Goal: Task Accomplishment & Management: Complete application form

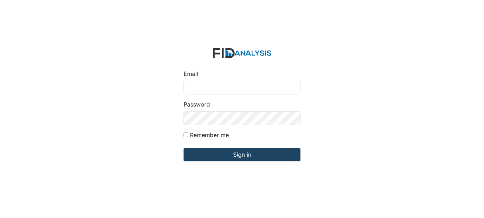
type input "[EMAIL_ADDRESS][DOMAIN_NAME]"
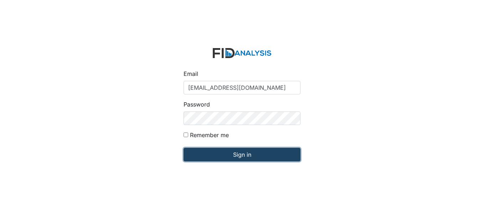
click at [255, 149] on input "Sign in" at bounding box center [242, 155] width 117 height 14
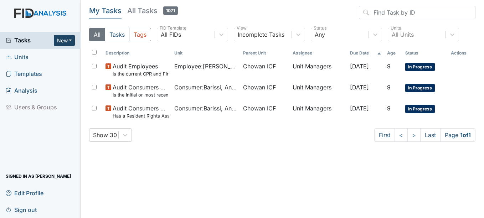
click at [72, 43] on button "New" at bounding box center [64, 40] width 21 height 11
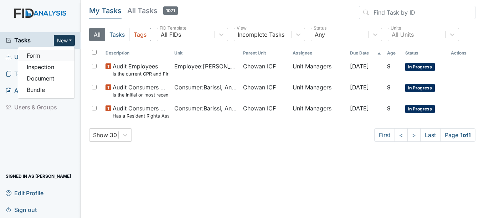
click at [68, 53] on link "Form" at bounding box center [46, 55] width 56 height 11
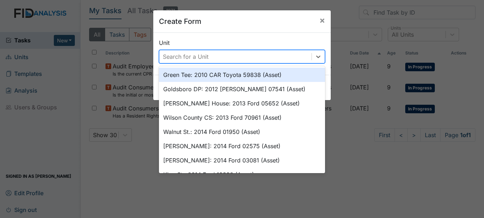
click at [163, 56] on div "Search for a Unit" at bounding box center [186, 56] width 46 height 9
click at [320, 20] on span "×" at bounding box center [322, 20] width 6 height 10
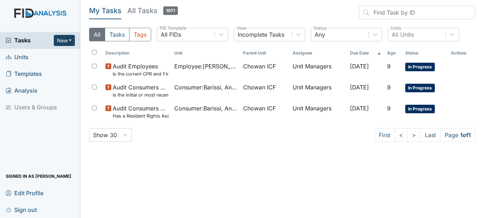
click at [72, 40] on button "New" at bounding box center [64, 40] width 21 height 11
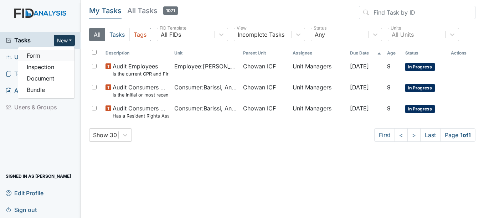
click at [65, 61] on link "Form" at bounding box center [46, 55] width 56 height 11
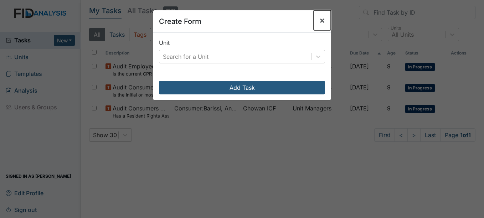
click at [323, 23] on button "×" at bounding box center [322, 20] width 17 height 20
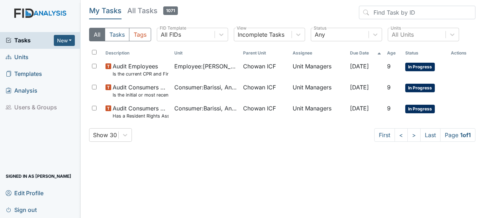
click at [64, 47] on div "Tasks New Form Inspection Document Bundle" at bounding box center [40, 40] width 81 height 17
click at [71, 33] on div "Tasks New Form Inspection Document Bundle" at bounding box center [40, 40] width 81 height 17
click at [67, 40] on button "New" at bounding box center [64, 40] width 21 height 11
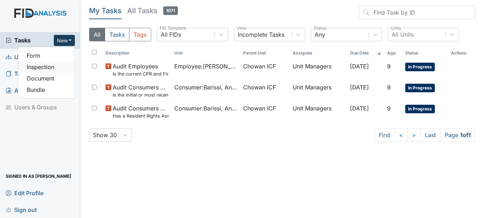
click at [62, 67] on link "Inspection" at bounding box center [46, 66] width 56 height 11
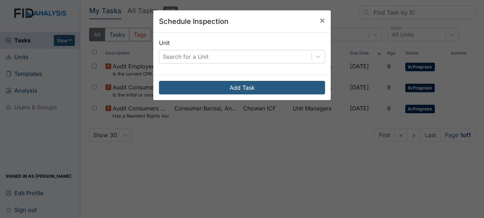
click at [226, 67] on div "Unit Search for a Unit" at bounding box center [242, 54] width 178 height 42
click at [236, 50] on div "Search for a Unit" at bounding box center [235, 56] width 152 height 13
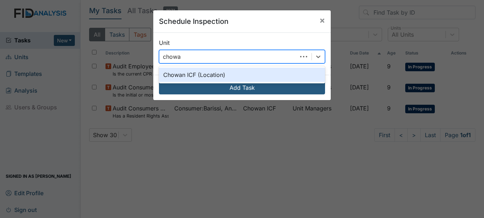
type input "chowan"
click at [237, 74] on div "Chowan ICF (Location)" at bounding box center [242, 75] width 166 height 14
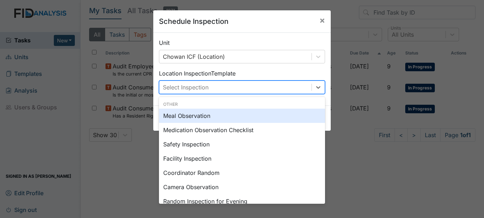
click at [233, 89] on div "Select Inspection" at bounding box center [235, 87] width 152 height 13
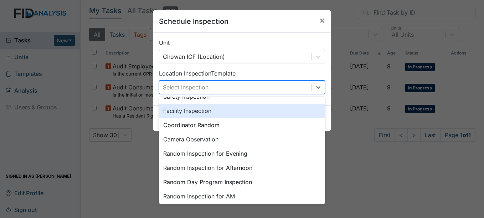
scroll to position [47, 0]
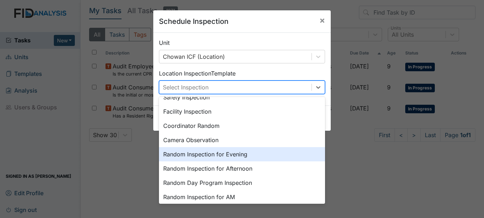
click at [283, 154] on div "Random Inspection for Evening" at bounding box center [242, 154] width 166 height 14
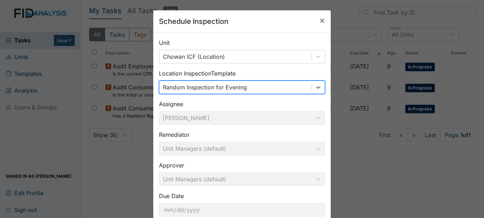
scroll to position [46, 0]
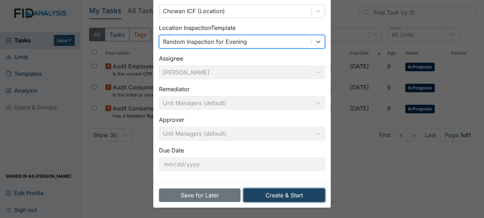
click at [314, 194] on button "Create & Start" at bounding box center [284, 196] width 82 height 14
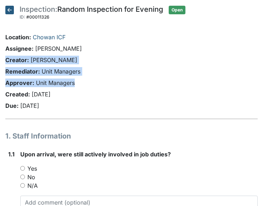
drag, startPoint x: 93, startPoint y: 78, endPoint x: 78, endPoint y: 94, distance: 21.7
click at [78, 94] on div "Location: Chowan ICF Assignee: Shania Williams Creator: Shania Williams Remedia…" at bounding box center [131, 73] width 263 height 80
drag, startPoint x: 78, startPoint y: 94, endPoint x: 146, endPoint y: 136, distance: 79.7
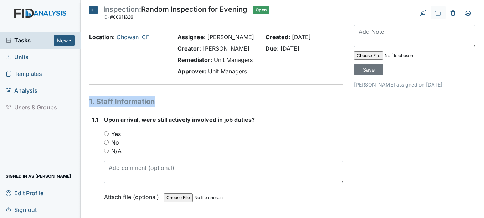
click at [118, 134] on label "Yes" at bounding box center [116, 134] width 10 height 9
click at [109, 134] on input "Yes" at bounding box center [106, 134] width 5 height 5
radio input "true"
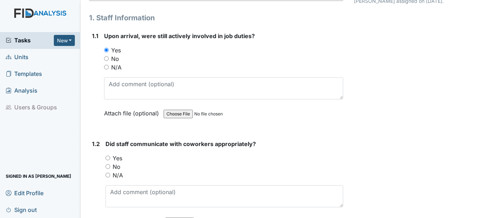
scroll to position [107, 0]
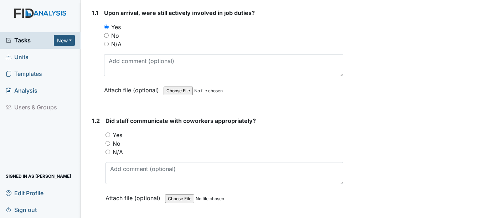
click at [117, 134] on label "Yes" at bounding box center [118, 135] width 10 height 9
click at [110, 134] on input "Yes" at bounding box center [108, 135] width 5 height 5
radio input "true"
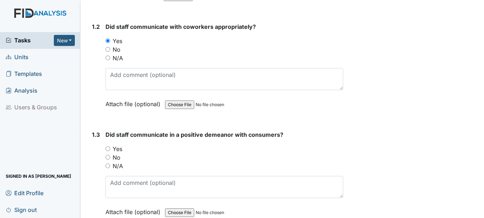
scroll to position [250, 0]
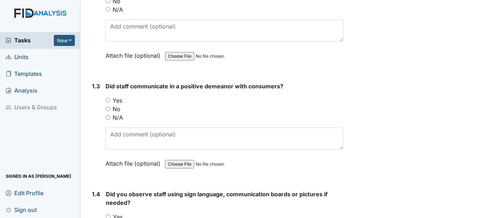
click at [113, 97] on label "Yes" at bounding box center [118, 100] width 10 height 9
click at [110, 98] on input "Yes" at bounding box center [108, 100] width 5 height 5
radio input "true"
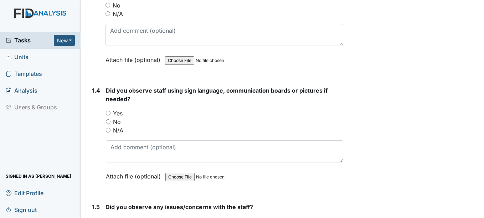
scroll to position [356, 0]
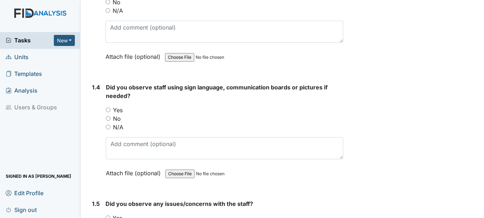
click at [120, 110] on label "Yes" at bounding box center [118, 110] width 10 height 9
click at [111, 110] on input "Yes" at bounding box center [108, 110] width 5 height 5
radio input "true"
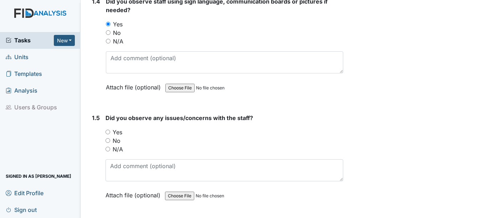
scroll to position [463, 0]
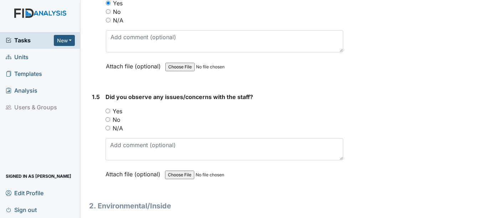
click at [115, 120] on label "No" at bounding box center [117, 119] width 8 height 9
click at [110, 120] on input "No" at bounding box center [108, 119] width 5 height 5
radio input "true"
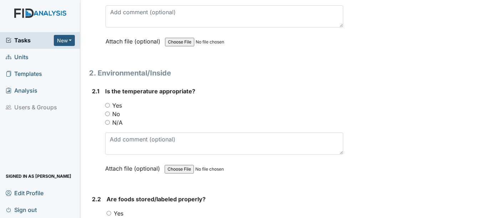
scroll to position [606, 0]
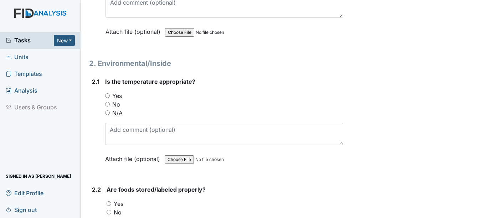
click at [122, 96] on label "Yes" at bounding box center [117, 96] width 10 height 9
click at [110, 96] on input "Yes" at bounding box center [107, 95] width 5 height 5
radio input "true"
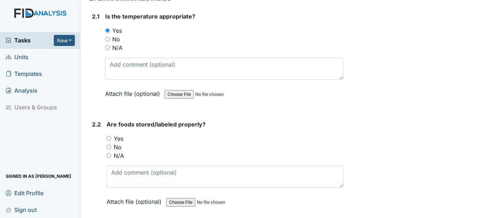
scroll to position [749, 0]
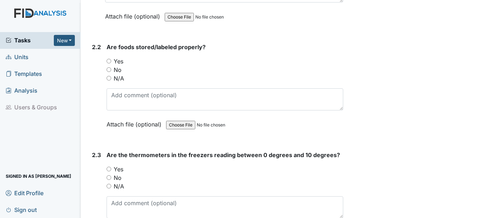
click at [120, 60] on label "Yes" at bounding box center [119, 61] width 10 height 9
click at [111, 60] on input "Yes" at bounding box center [109, 61] width 5 height 5
radio input "true"
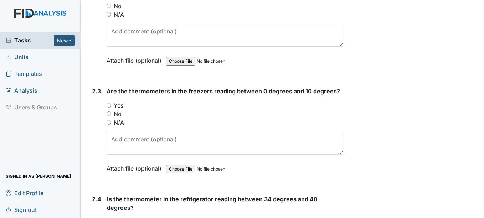
scroll to position [820, 0]
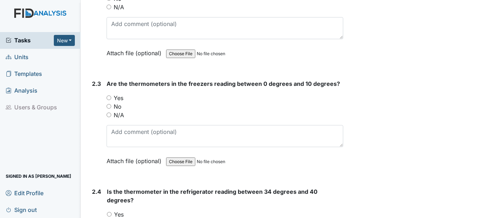
click at [117, 98] on label "Yes" at bounding box center [119, 98] width 10 height 9
click at [111, 98] on input "Yes" at bounding box center [109, 98] width 5 height 5
radio input "true"
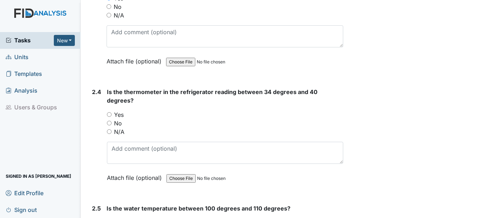
scroll to position [927, 0]
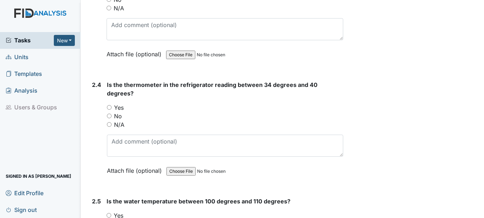
click at [123, 110] on label "Yes" at bounding box center [119, 107] width 10 height 9
click at [112, 110] on input "Yes" at bounding box center [109, 107] width 5 height 5
radio input "true"
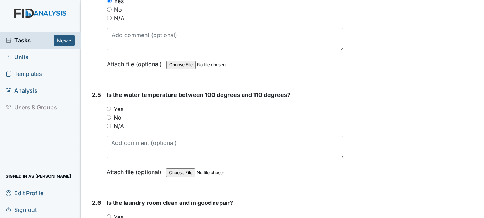
scroll to position [1034, 0]
click at [120, 107] on label "Yes" at bounding box center [119, 108] width 10 height 9
click at [111, 107] on input "Yes" at bounding box center [109, 108] width 5 height 5
radio input "true"
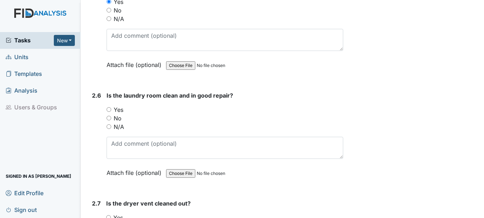
click at [121, 108] on label "Yes" at bounding box center [119, 110] width 10 height 9
click at [111, 108] on input "Yes" at bounding box center [109, 109] width 5 height 5
radio input "true"
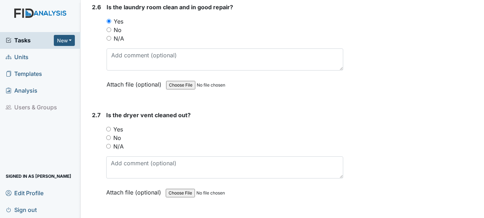
scroll to position [1248, 0]
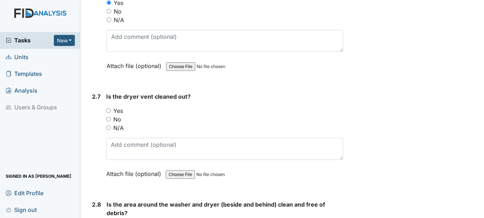
click at [120, 108] on label "Yes" at bounding box center [118, 111] width 10 height 9
click at [111, 108] on input "Yes" at bounding box center [108, 110] width 5 height 5
radio input "true"
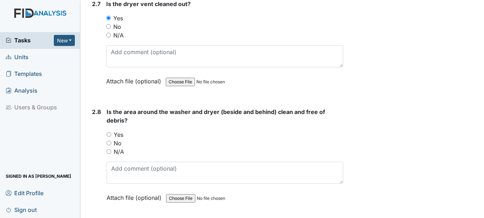
scroll to position [1390, 0]
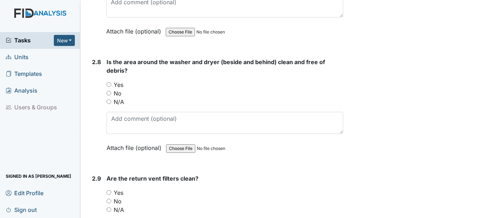
click at [121, 83] on label "Yes" at bounding box center [119, 85] width 10 height 9
click at [111, 83] on input "Yes" at bounding box center [109, 84] width 5 height 5
radio input "true"
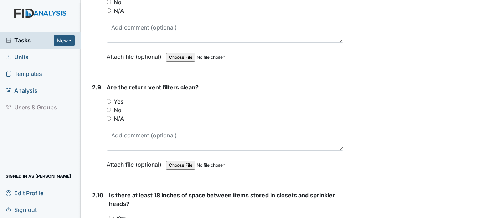
scroll to position [1497, 0]
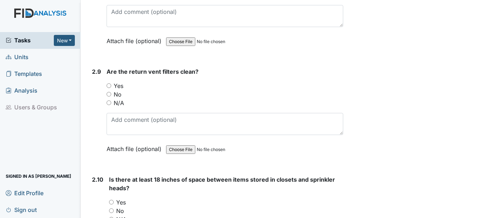
click at [121, 85] on label "Yes" at bounding box center [119, 86] width 10 height 9
click at [111, 85] on input "Yes" at bounding box center [109, 85] width 5 height 5
radio input "true"
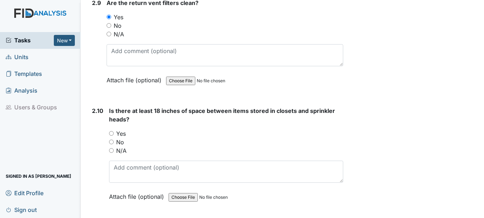
scroll to position [1604, 0]
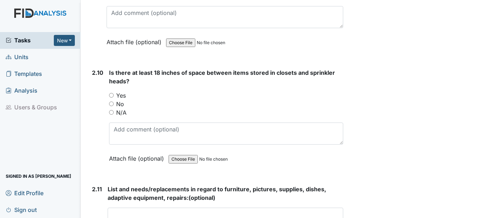
click at [119, 93] on label "Yes" at bounding box center [121, 95] width 10 height 9
click at [114, 93] on input "Yes" at bounding box center [111, 95] width 5 height 5
radio input "true"
click at [126, 116] on label "N/A" at bounding box center [121, 112] width 10 height 9
click at [114, 115] on input "N/A" at bounding box center [111, 112] width 5 height 5
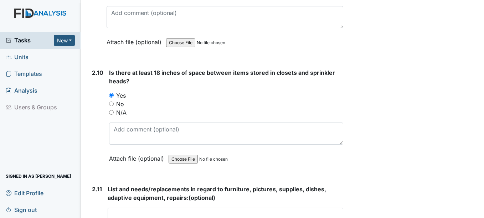
radio input "true"
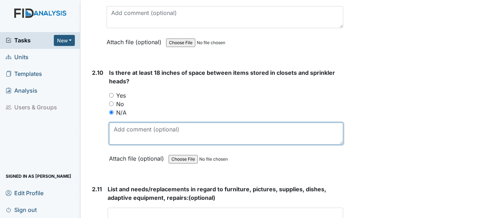
click at [149, 135] on textarea at bounding box center [226, 134] width 234 height 22
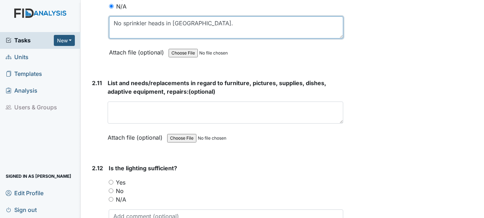
scroll to position [1711, 0]
type textarea "No sprinkler heads in Chowan house."
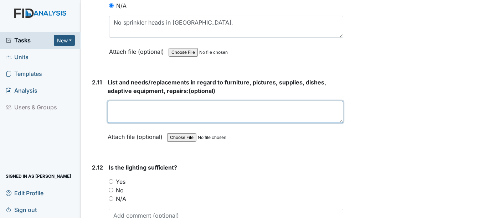
click at [234, 115] on textarea at bounding box center [225, 112] width 235 height 22
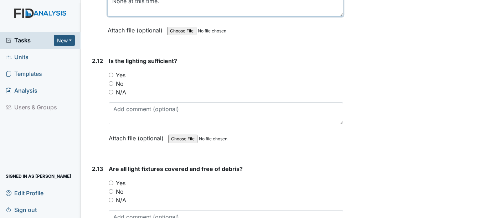
scroll to position [1818, 0]
type textarea "None at this time."
click at [120, 75] on label "Yes" at bounding box center [121, 75] width 10 height 9
click at [113, 75] on input "Yes" at bounding box center [111, 74] width 5 height 5
radio input "true"
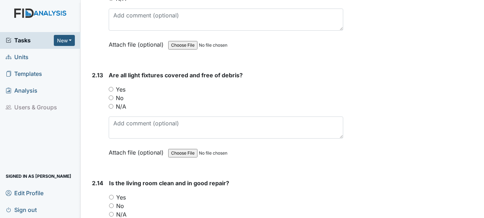
scroll to position [1925, 0]
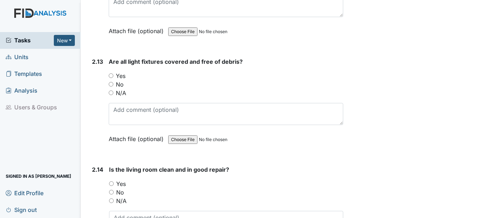
click at [122, 74] on label "Yes" at bounding box center [121, 76] width 10 height 9
click at [113, 74] on input "Yes" at bounding box center [111, 75] width 5 height 5
radio input "true"
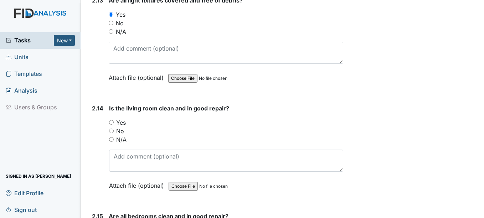
scroll to position [1996, 0]
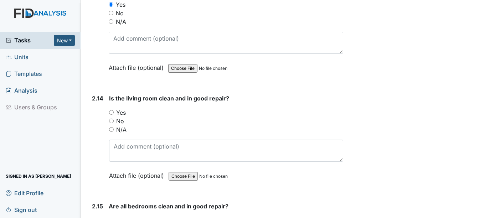
click at [120, 118] on label "No" at bounding box center [120, 121] width 8 height 9
click at [114, 119] on input "No" at bounding box center [111, 121] width 5 height 5
radio input "true"
click at [121, 112] on label "Yes" at bounding box center [121, 112] width 10 height 9
click at [114, 112] on input "Yes" at bounding box center [111, 112] width 5 height 5
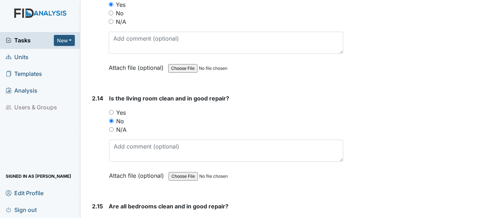
radio input "true"
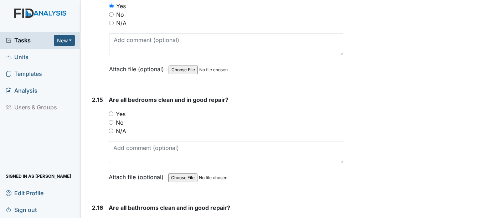
scroll to position [2103, 0]
click at [125, 113] on label "Yes" at bounding box center [121, 113] width 10 height 9
click at [113, 113] on input "Yes" at bounding box center [111, 113] width 5 height 5
radio input "true"
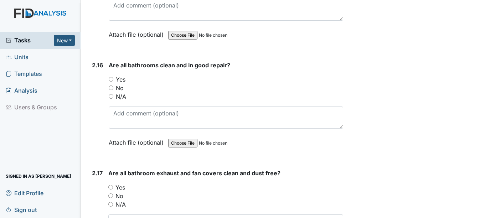
scroll to position [2246, 0]
click at [123, 77] on label "Yes" at bounding box center [121, 79] width 10 height 9
click at [113, 77] on input "Yes" at bounding box center [111, 79] width 5 height 5
radio input "true"
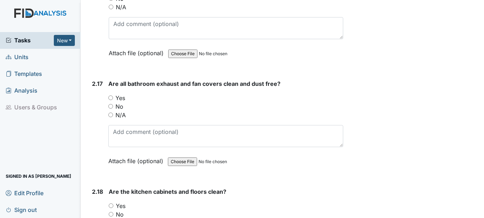
scroll to position [2353, 0]
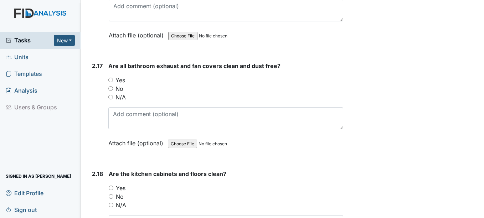
click at [123, 79] on label "Yes" at bounding box center [120, 80] width 10 height 9
click at [113, 79] on input "Yes" at bounding box center [110, 80] width 5 height 5
radio input "true"
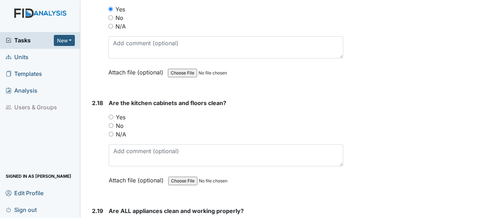
scroll to position [2424, 0]
click at [119, 116] on label "Yes" at bounding box center [121, 117] width 10 height 9
click at [113, 116] on input "Yes" at bounding box center [111, 116] width 5 height 5
radio input "true"
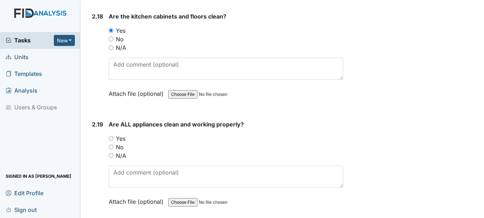
scroll to position [2531, 0]
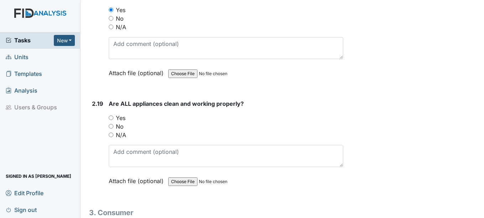
click at [120, 114] on div "Are ALL appliances clean and working properly? You must select one of the below…" at bounding box center [226, 144] width 234 height 91
drag, startPoint x: 120, startPoint y: 114, endPoint x: 116, endPoint y: 116, distance: 5.3
click at [116, 116] on div "Yes" at bounding box center [226, 118] width 234 height 9
click at [109, 119] on input "Yes" at bounding box center [111, 117] width 5 height 5
radio input "true"
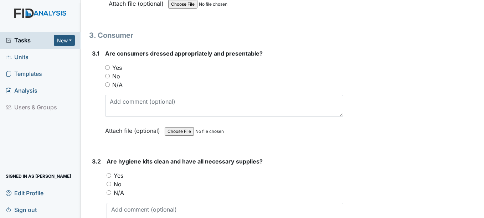
scroll to position [2709, 0]
click at [113, 65] on label "Yes" at bounding box center [117, 67] width 10 height 9
click at [110, 65] on input "Yes" at bounding box center [107, 67] width 5 height 5
radio input "true"
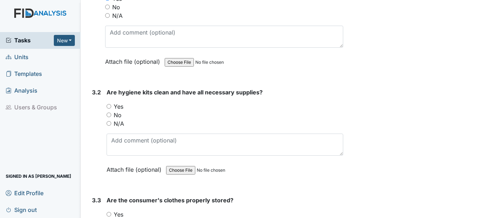
scroll to position [2780, 0]
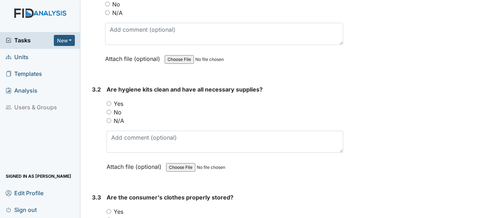
click at [120, 102] on label "Yes" at bounding box center [119, 103] width 10 height 9
click at [111, 102] on input "Yes" at bounding box center [109, 103] width 5 height 5
radio input "true"
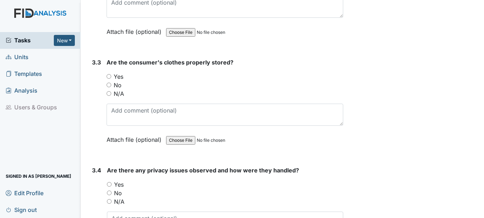
scroll to position [2923, 0]
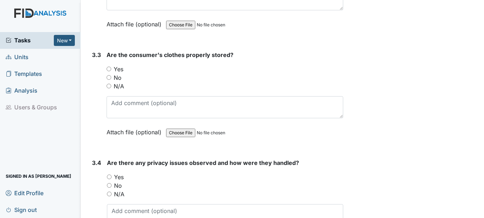
click at [124, 68] on div "Yes" at bounding box center [225, 69] width 236 height 9
click at [120, 68] on label "Yes" at bounding box center [119, 69] width 10 height 9
click at [111, 68] on input "Yes" at bounding box center [109, 69] width 5 height 5
radio input "true"
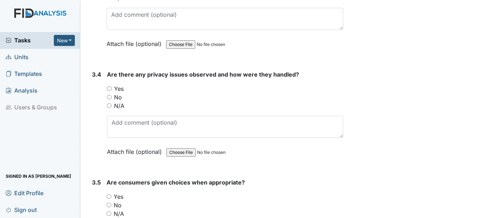
scroll to position [3030, 0]
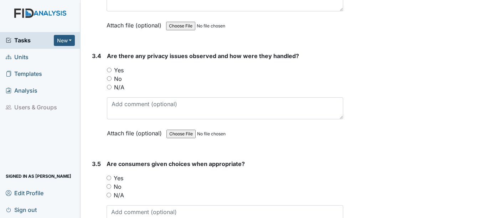
click at [118, 79] on label "No" at bounding box center [118, 78] width 8 height 9
click at [112, 79] on input "No" at bounding box center [109, 78] width 5 height 5
radio input "true"
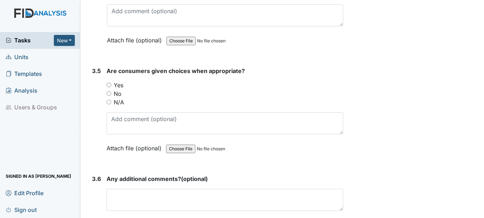
scroll to position [3137, 0]
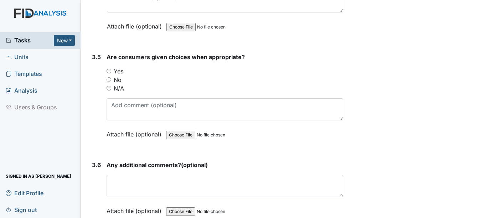
click at [117, 71] on label "Yes" at bounding box center [119, 71] width 10 height 9
click at [111, 71] on input "Yes" at bounding box center [109, 71] width 5 height 5
radio input "true"
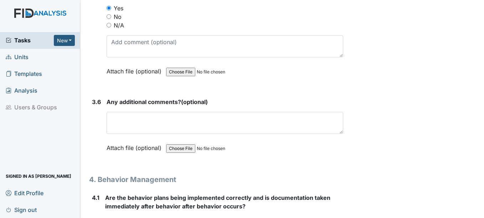
scroll to position [3208, 0]
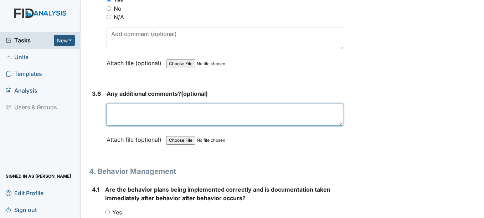
click at [183, 123] on textarea at bounding box center [225, 115] width 236 height 22
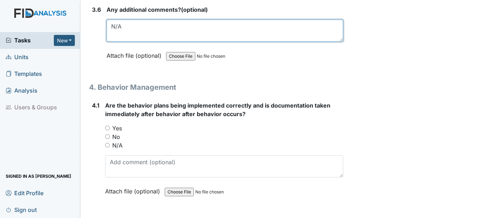
scroll to position [3315, 0]
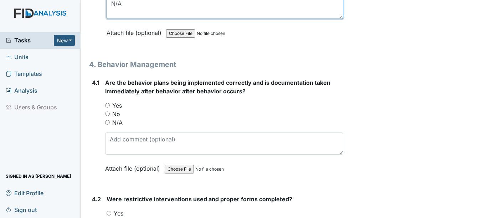
type textarea "N/A"
click at [116, 104] on label "Yes" at bounding box center [117, 105] width 10 height 9
click at [110, 104] on input "Yes" at bounding box center [107, 105] width 5 height 5
radio input "true"
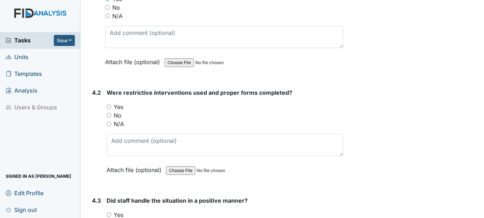
scroll to position [3422, 0]
click at [118, 102] on label "Yes" at bounding box center [119, 106] width 10 height 9
click at [111, 104] on input "Yes" at bounding box center [109, 106] width 5 height 5
radio input "true"
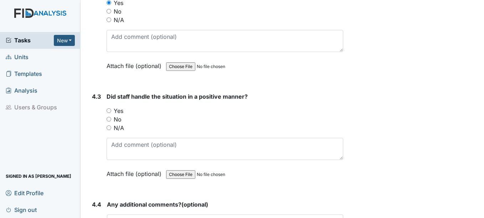
scroll to position [3529, 0]
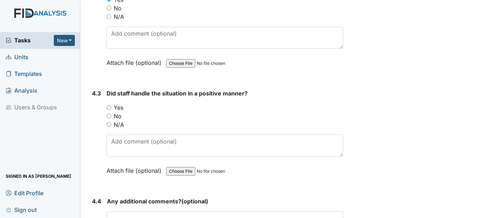
click at [123, 106] on label "Yes" at bounding box center [119, 107] width 10 height 9
click at [111, 106] on input "Yes" at bounding box center [109, 107] width 5 height 5
radio input "true"
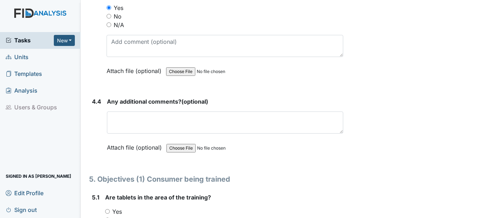
scroll to position [3636, 0]
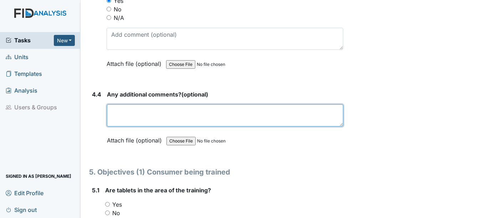
drag, startPoint x: 124, startPoint y: 105, endPoint x: 124, endPoint y: 111, distance: 6.1
click at [124, 109] on textarea at bounding box center [225, 115] width 236 height 22
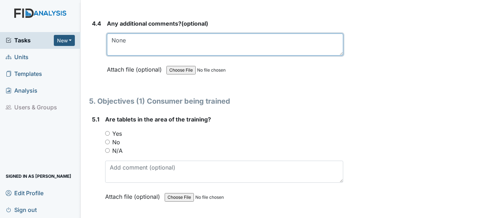
scroll to position [3707, 0]
type textarea "None"
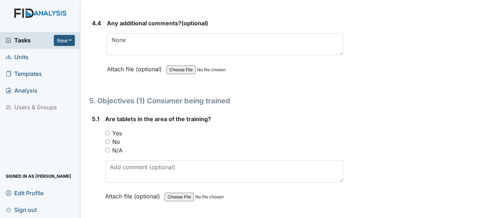
click at [109, 133] on input "Yes" at bounding box center [107, 133] width 5 height 5
radio input "true"
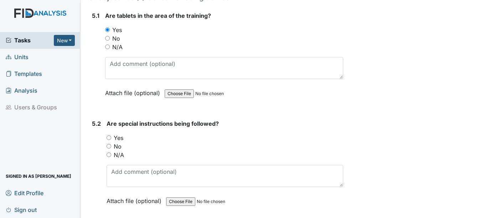
scroll to position [3814, 0]
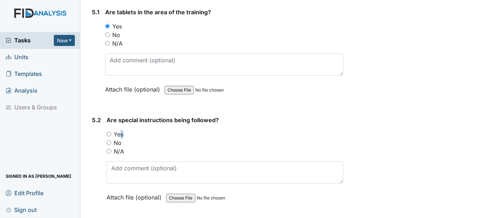
click at [119, 137] on label "Yes" at bounding box center [119, 134] width 10 height 9
click at [121, 137] on label "Yes" at bounding box center [119, 134] width 10 height 9
click at [111, 137] on input "Yes" at bounding box center [109, 134] width 5 height 5
radio input "true"
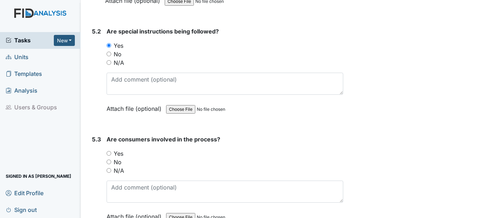
scroll to position [3921, 0]
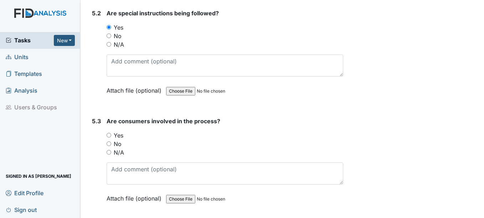
click at [120, 134] on label "Yes" at bounding box center [119, 135] width 10 height 9
click at [111, 134] on input "Yes" at bounding box center [109, 135] width 5 height 5
radio input "true"
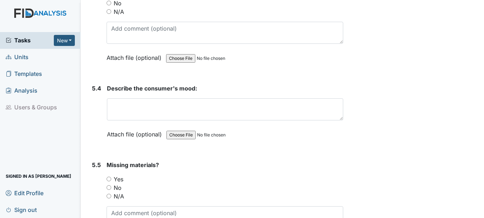
scroll to position [4064, 0]
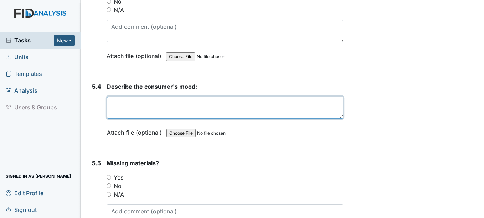
click at [155, 105] on textarea at bounding box center [225, 108] width 236 height 22
type textarea "c"
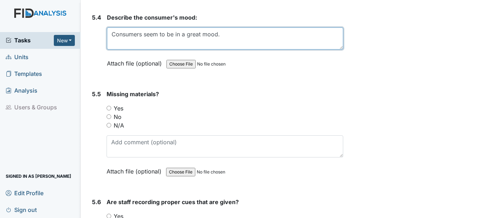
scroll to position [4171, 0]
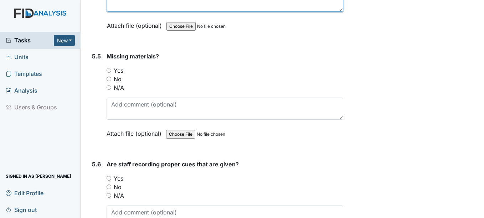
type textarea "Consumers seem to be in a great mood."
click at [120, 79] on label "No" at bounding box center [118, 79] width 8 height 9
click at [111, 79] on input "No" at bounding box center [109, 79] width 5 height 5
radio input "true"
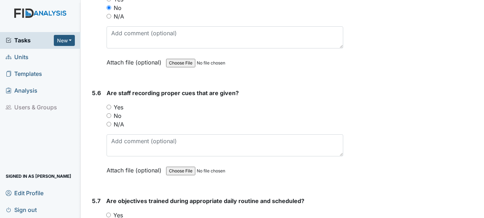
click at [118, 107] on div "You must select one of the below options. Yes No N/A" at bounding box center [225, 116] width 236 height 26
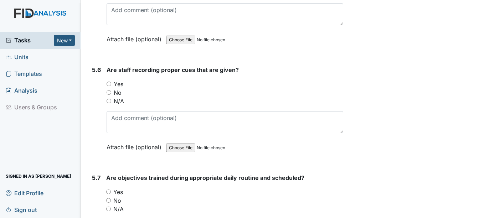
scroll to position [4277, 0]
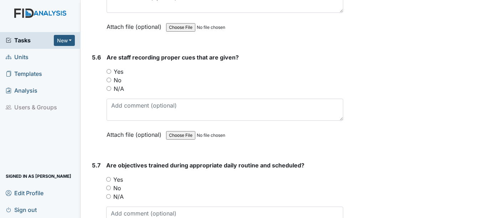
click at [120, 73] on label "Yes" at bounding box center [119, 71] width 10 height 9
click at [111, 73] on input "Yes" at bounding box center [109, 71] width 5 height 5
radio input "true"
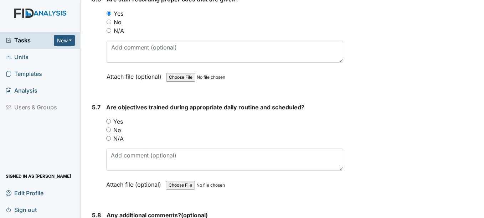
scroll to position [4384, 0]
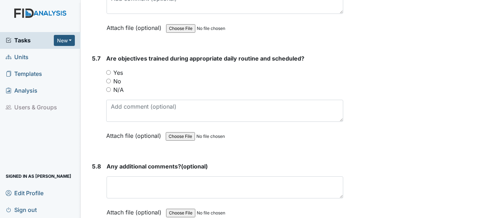
drag, startPoint x: 119, startPoint y: 73, endPoint x: 120, endPoint y: 78, distance: 5.0
click at [119, 73] on label "Yes" at bounding box center [118, 72] width 10 height 9
click at [111, 73] on input "Yes" at bounding box center [108, 72] width 5 height 5
radio input "true"
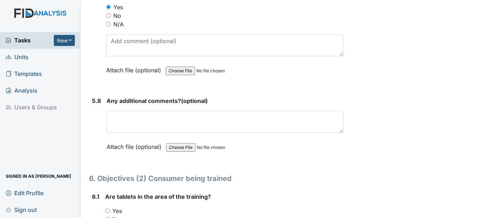
scroll to position [4456, 0]
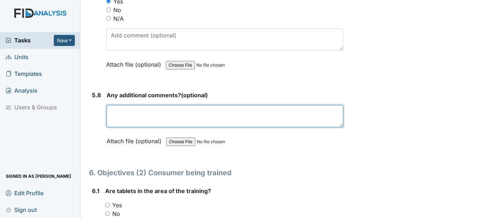
click at [217, 119] on textarea at bounding box center [225, 116] width 236 height 22
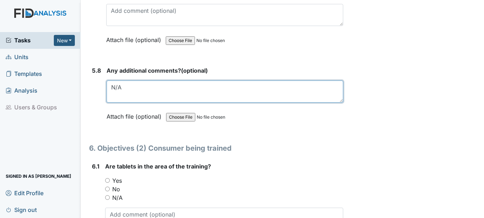
scroll to position [4527, 0]
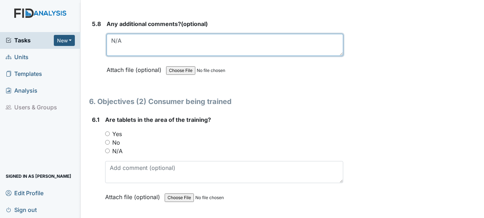
type textarea "N/A"
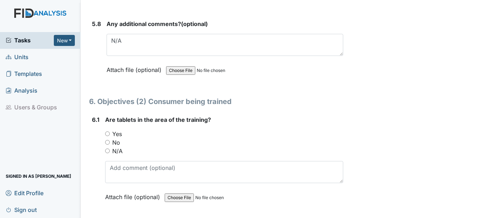
click at [115, 130] on label "Yes" at bounding box center [117, 134] width 10 height 9
click at [110, 132] on input "Yes" at bounding box center [107, 134] width 5 height 5
radio input "true"
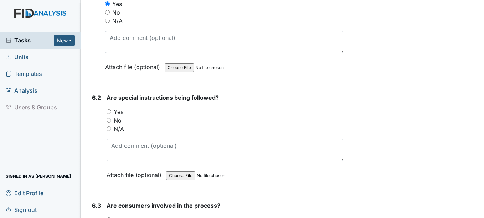
scroll to position [4670, 0]
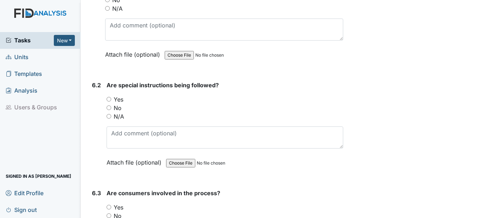
click at [116, 102] on label "Yes" at bounding box center [119, 99] width 10 height 9
click at [111, 102] on input "Yes" at bounding box center [109, 99] width 5 height 5
radio input "true"
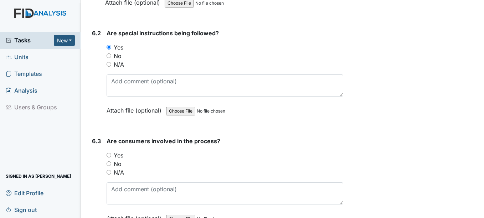
scroll to position [4741, 0]
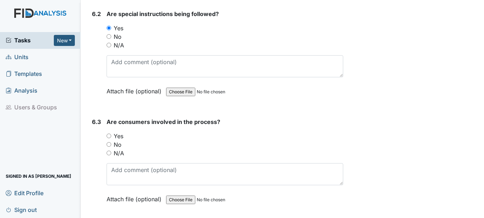
click at [122, 134] on label "Yes" at bounding box center [119, 136] width 10 height 9
click at [111, 134] on input "Yes" at bounding box center [109, 136] width 5 height 5
radio input "true"
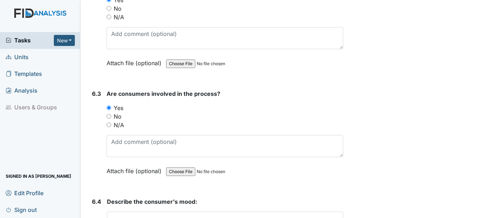
scroll to position [4883, 0]
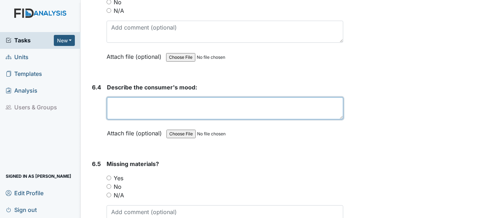
click at [152, 109] on textarea at bounding box center [225, 108] width 236 height 22
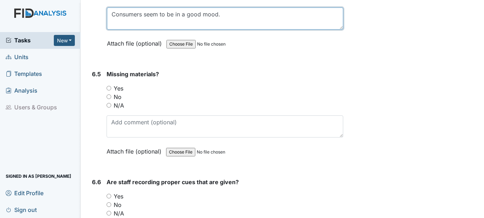
scroll to position [4990, 0]
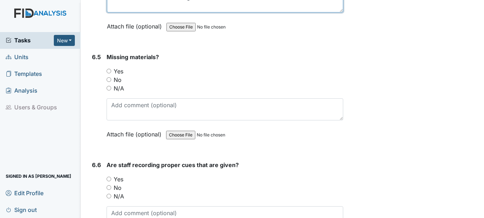
type textarea "Consumers seem to be in a good mood."
click at [117, 77] on label "No" at bounding box center [118, 80] width 8 height 9
click at [111, 77] on input "No" at bounding box center [109, 79] width 5 height 5
radio input "true"
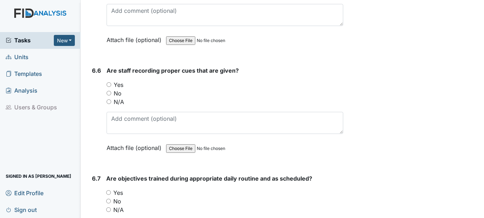
scroll to position [5097, 0]
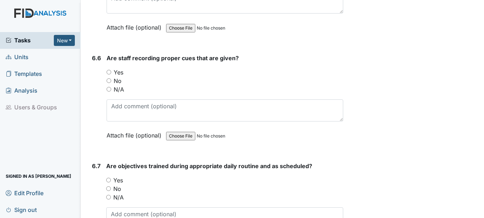
click at [117, 73] on label "Yes" at bounding box center [119, 72] width 10 height 9
click at [111, 73] on input "Yes" at bounding box center [109, 72] width 5 height 5
radio input "true"
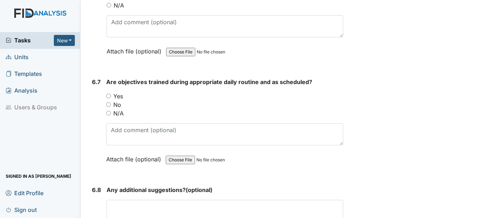
scroll to position [5204, 0]
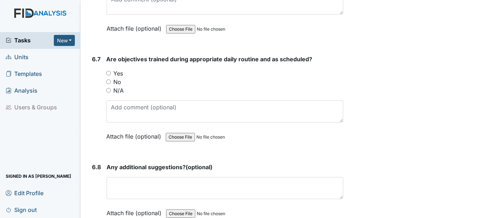
click at [117, 73] on label "Yes" at bounding box center [118, 73] width 10 height 9
click at [111, 73] on input "Yes" at bounding box center [108, 73] width 5 height 5
radio input "true"
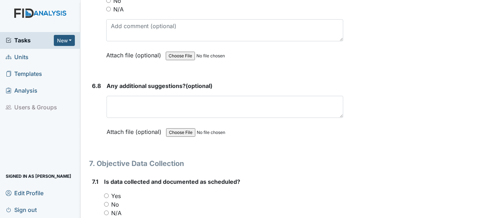
scroll to position [5311, 0]
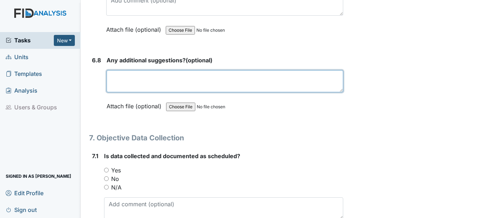
click at [129, 77] on textarea at bounding box center [225, 81] width 236 height 22
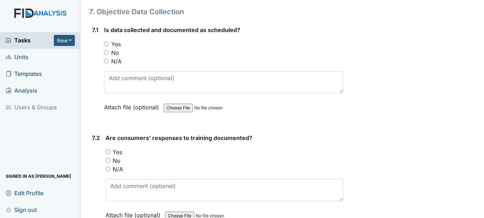
scroll to position [5454, 0]
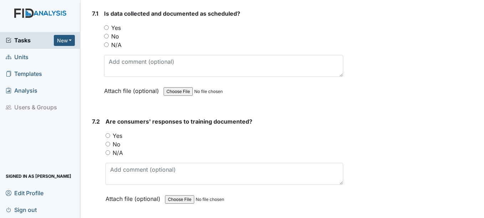
type textarea "N/A"
click at [114, 25] on label "Yes" at bounding box center [116, 28] width 10 height 9
click at [109, 25] on input "Yes" at bounding box center [106, 27] width 5 height 5
radio input "true"
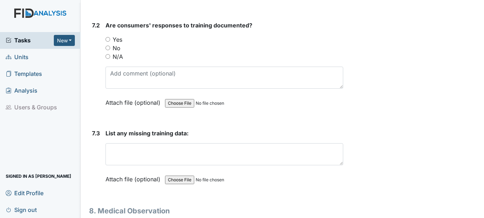
scroll to position [5561, 0]
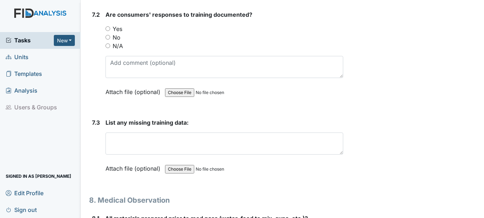
click at [117, 29] on label "Yes" at bounding box center [118, 29] width 10 height 9
click at [110, 29] on input "Yes" at bounding box center [108, 28] width 5 height 5
radio input "true"
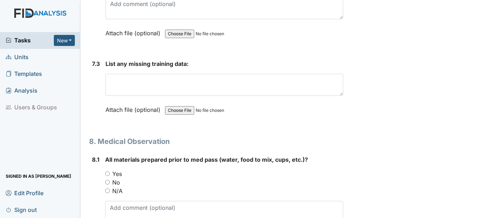
scroll to position [5632, 0]
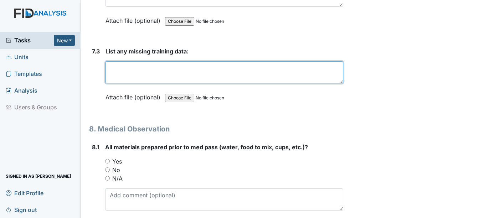
click at [145, 70] on textarea at bounding box center [224, 72] width 237 height 22
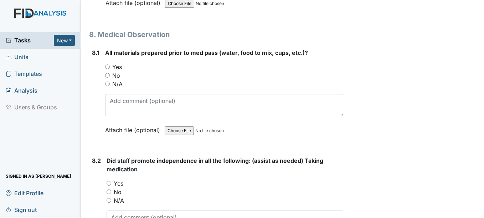
scroll to position [5739, 0]
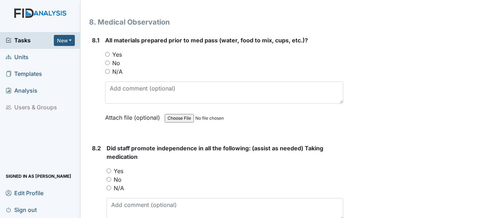
type textarea "No missing training data at this time."
click at [121, 55] on label "Yes" at bounding box center [117, 54] width 10 height 9
click at [110, 55] on input "Yes" at bounding box center [107, 54] width 5 height 5
radio input "true"
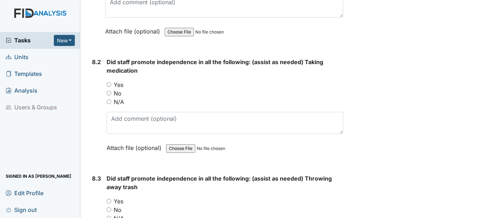
scroll to position [5846, 0]
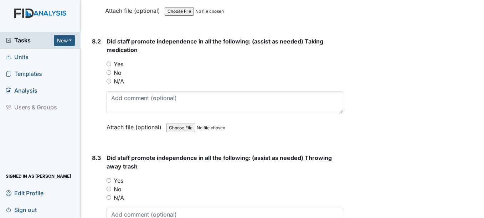
click at [119, 65] on label "Yes" at bounding box center [119, 64] width 10 height 9
click at [111, 65] on input "Yes" at bounding box center [109, 64] width 5 height 5
radio input "true"
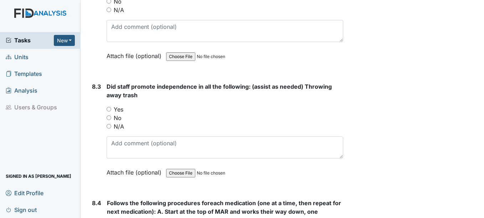
scroll to position [5953, 0]
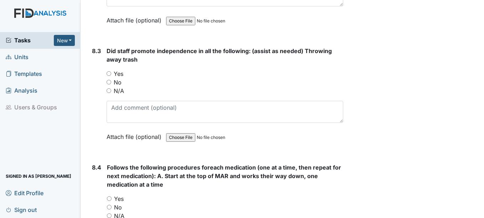
click at [117, 72] on label "Yes" at bounding box center [119, 74] width 10 height 9
click at [111, 72] on input "Yes" at bounding box center [109, 73] width 5 height 5
radio input "true"
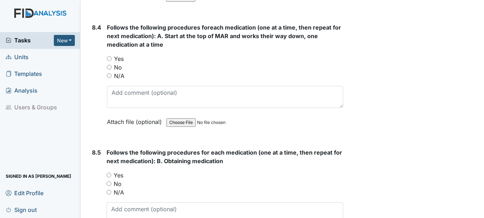
scroll to position [6095, 0]
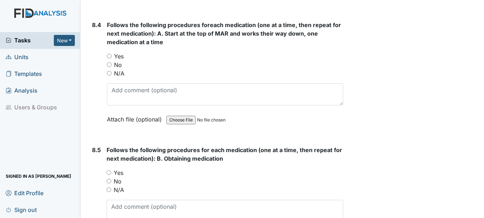
click at [120, 58] on label "Yes" at bounding box center [119, 56] width 10 height 9
click at [112, 58] on input "Yes" at bounding box center [109, 56] width 5 height 5
radio input "true"
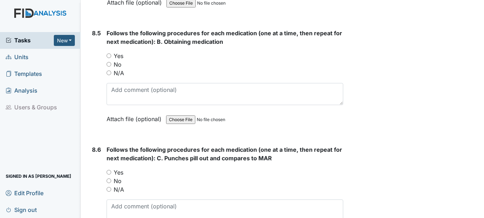
scroll to position [6238, 0]
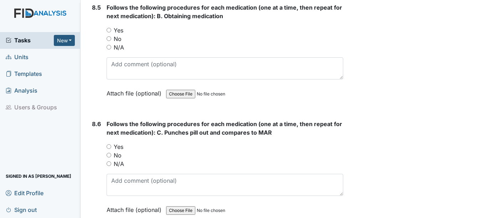
click at [118, 28] on label "Yes" at bounding box center [119, 30] width 10 height 9
click at [111, 28] on input "Yes" at bounding box center [109, 30] width 5 height 5
radio input "true"
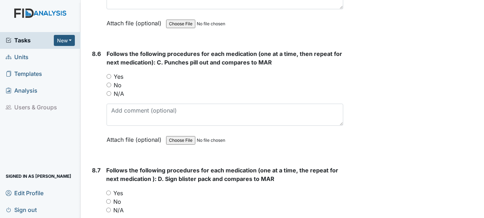
scroll to position [6309, 0]
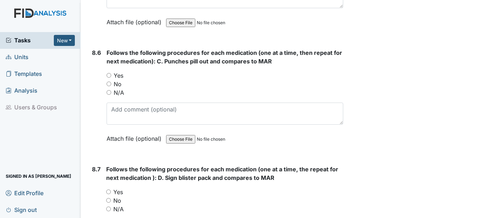
click at [120, 78] on label "Yes" at bounding box center [119, 75] width 10 height 9
click at [111, 78] on input "Yes" at bounding box center [109, 75] width 5 height 5
radio input "true"
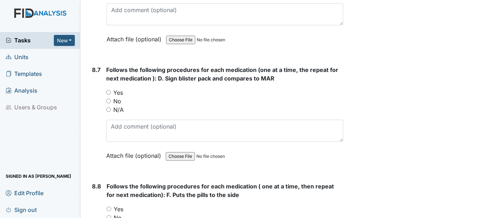
scroll to position [6416, 0]
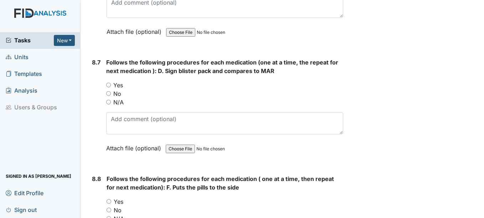
click at [108, 83] on input "Yes" at bounding box center [108, 85] width 5 height 5
radio input "true"
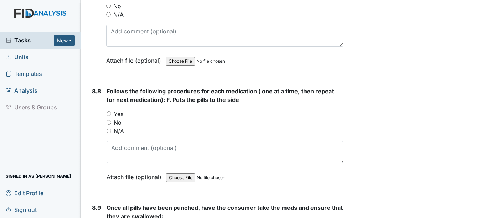
scroll to position [6523, 0]
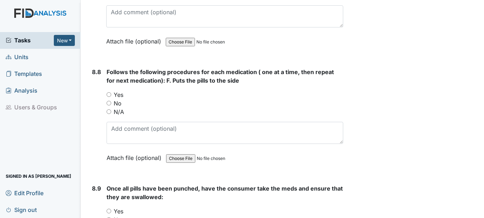
click at [120, 96] on label "Yes" at bounding box center [119, 95] width 10 height 9
click at [111, 96] on input "Yes" at bounding box center [109, 94] width 5 height 5
radio input "true"
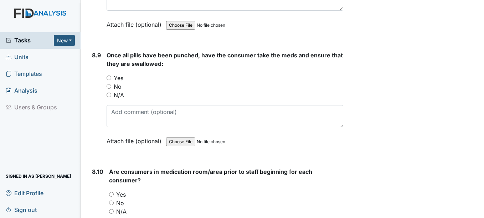
scroll to position [6666, 0]
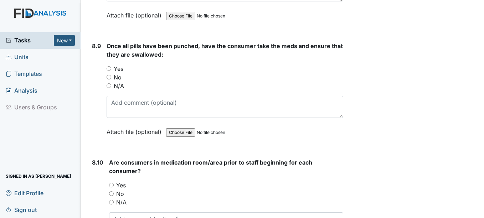
click at [118, 69] on label "Yes" at bounding box center [119, 69] width 10 height 9
click at [111, 69] on input "Yes" at bounding box center [109, 68] width 5 height 5
radio input "true"
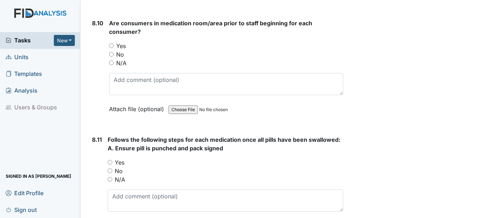
scroll to position [6808, 0]
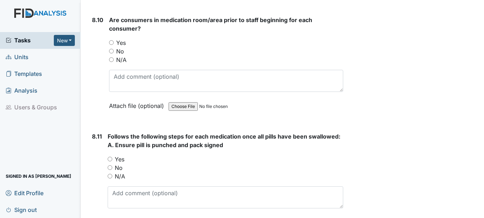
click at [123, 42] on label "Yes" at bounding box center [121, 42] width 10 height 9
click at [114, 42] on input "Yes" at bounding box center [111, 42] width 5 height 5
radio input "true"
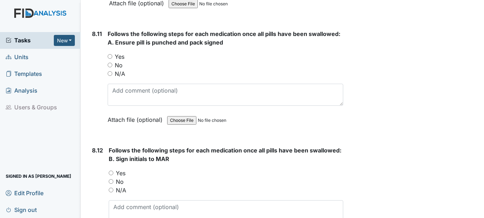
scroll to position [6915, 0]
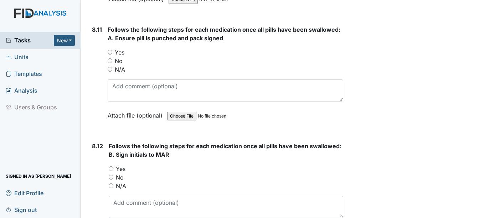
click at [119, 51] on label "Yes" at bounding box center [120, 52] width 10 height 9
click at [112, 51] on input "Yes" at bounding box center [110, 52] width 5 height 5
radio input "true"
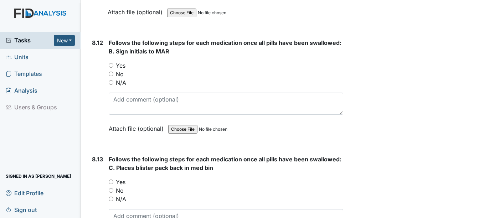
scroll to position [7022, 0]
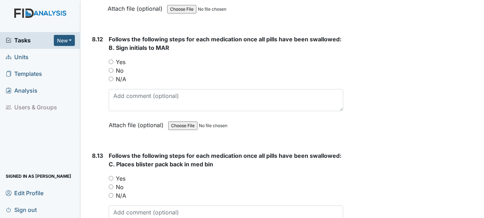
click at [120, 62] on label "Yes" at bounding box center [121, 62] width 10 height 9
click at [113, 62] on input "Yes" at bounding box center [111, 62] width 5 height 5
radio input "true"
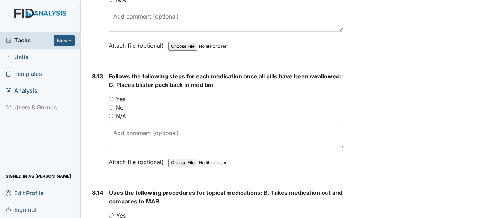
scroll to position [7129, 0]
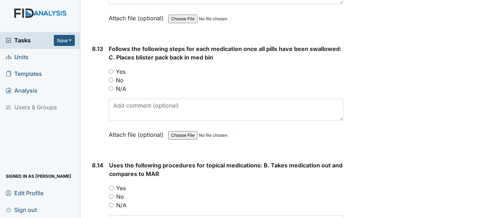
click at [118, 71] on label "Yes" at bounding box center [121, 71] width 10 height 9
click at [113, 71] on input "Yes" at bounding box center [111, 71] width 5 height 5
radio input "true"
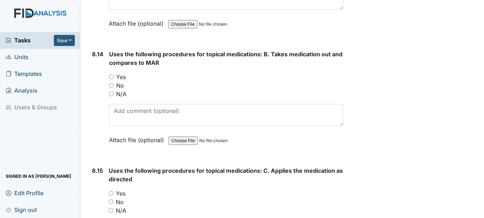
scroll to position [7272, 0]
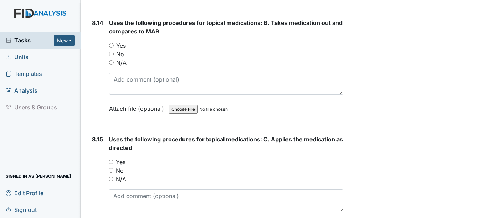
click at [121, 47] on label "Yes" at bounding box center [121, 45] width 10 height 9
click at [114, 47] on input "Yes" at bounding box center [111, 45] width 5 height 5
radio input "true"
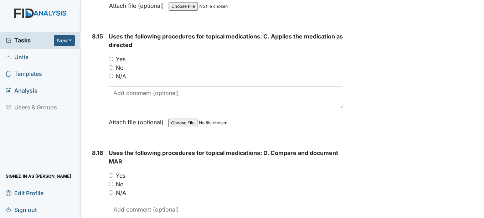
scroll to position [7379, 0]
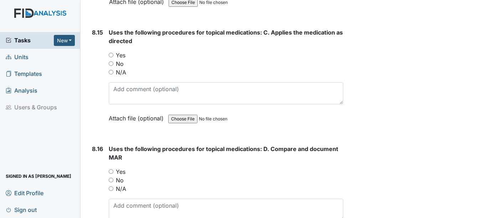
click at [119, 55] on label "Yes" at bounding box center [121, 55] width 10 height 9
click at [113, 55] on input "Yes" at bounding box center [111, 55] width 5 height 5
radio input "true"
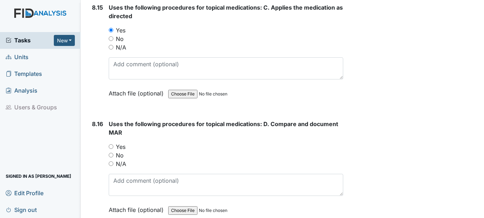
scroll to position [7486, 0]
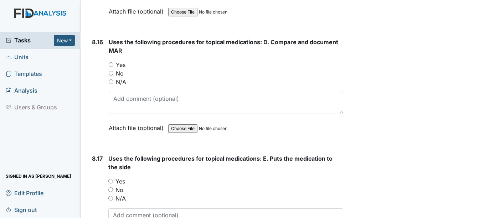
drag, startPoint x: 126, startPoint y: 62, endPoint x: 141, endPoint y: 55, distance: 16.6
click at [125, 62] on label "Yes" at bounding box center [121, 65] width 10 height 9
click at [113, 62] on input "Yes" at bounding box center [111, 64] width 5 height 5
radio input "true"
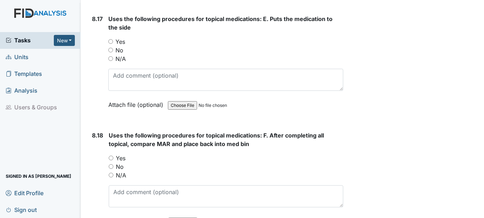
scroll to position [7628, 0]
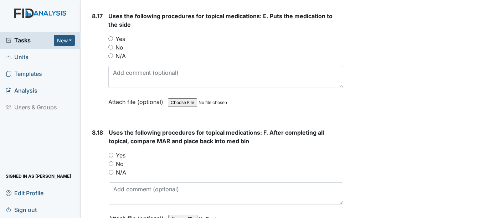
click at [118, 40] on label "Yes" at bounding box center [120, 39] width 10 height 9
click at [113, 40] on input "Yes" at bounding box center [110, 38] width 5 height 5
radio input "true"
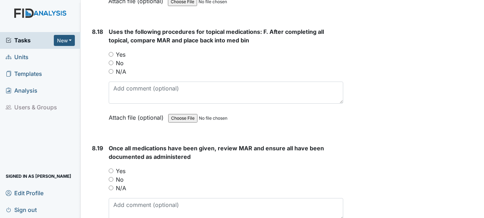
scroll to position [7735, 0]
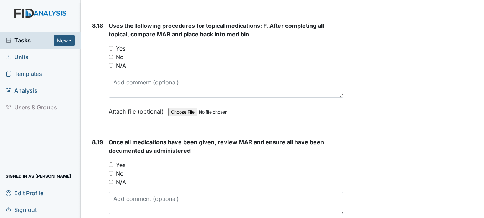
click at [123, 49] on label "Yes" at bounding box center [121, 48] width 10 height 9
click at [113, 49] on input "Yes" at bounding box center [111, 48] width 5 height 5
radio input "true"
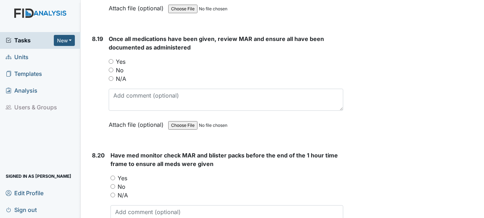
scroll to position [7842, 0]
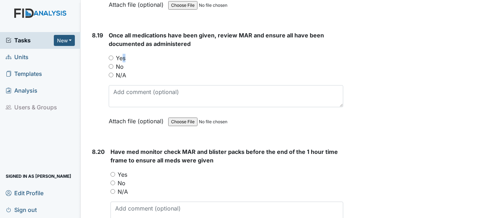
click at [121, 60] on label "Yes" at bounding box center [121, 58] width 10 height 9
drag, startPoint x: 122, startPoint y: 58, endPoint x: 119, endPoint y: 51, distance: 7.3
click at [122, 58] on label "Yes" at bounding box center [121, 58] width 10 height 9
click at [113, 58] on input "Yes" at bounding box center [111, 58] width 5 height 5
radio input "true"
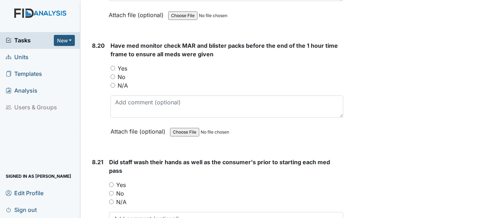
scroll to position [7949, 0]
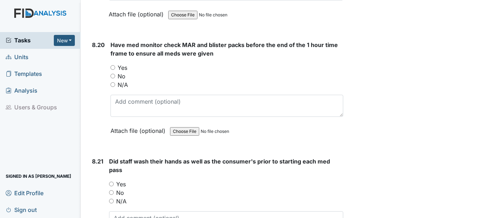
click at [122, 68] on label "Yes" at bounding box center [123, 67] width 10 height 9
click at [115, 68] on input "Yes" at bounding box center [113, 67] width 5 height 5
radio input "true"
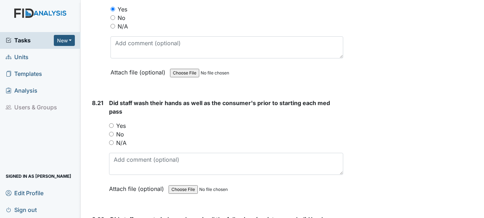
scroll to position [8056, 0]
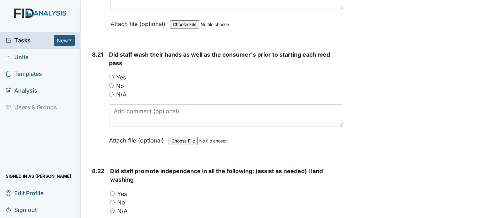
click at [118, 76] on label "Yes" at bounding box center [121, 77] width 10 height 9
click at [114, 76] on input "Yes" at bounding box center [111, 77] width 5 height 5
radio input "true"
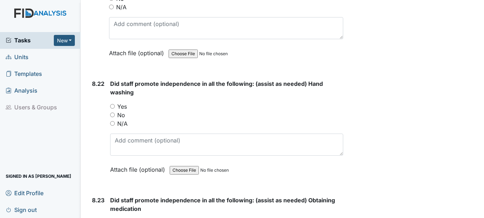
scroll to position [8163, 0]
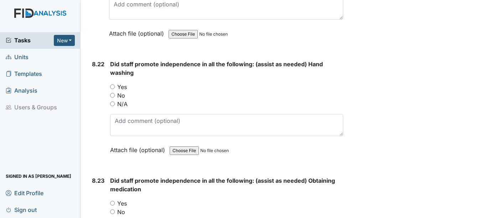
click at [122, 81] on div "Did staff promote independence in all the following: (assist as needed) Hand wa…" at bounding box center [226, 109] width 233 height 99
click at [118, 84] on label "Yes" at bounding box center [122, 87] width 10 height 9
drag, startPoint x: 118, startPoint y: 84, endPoint x: 122, endPoint y: 88, distance: 5.6
click at [122, 88] on label "Yes" at bounding box center [122, 87] width 10 height 9
click at [115, 88] on input "Yes" at bounding box center [112, 86] width 5 height 5
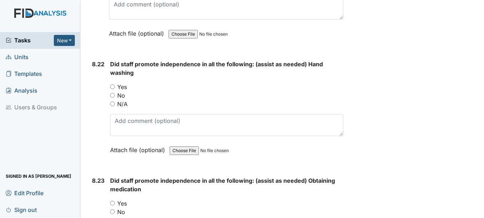
radio input "true"
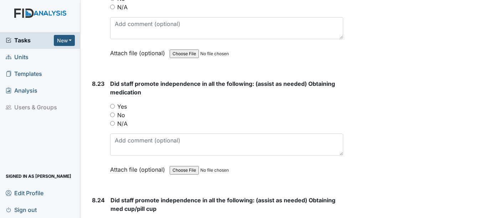
scroll to position [8270, 0]
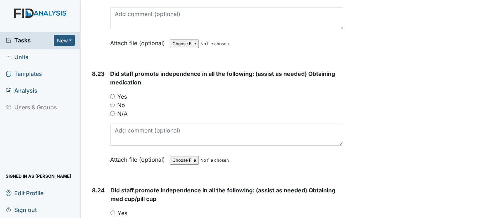
click at [120, 99] on label "Yes" at bounding box center [122, 96] width 10 height 9
click at [115, 99] on input "Yes" at bounding box center [112, 96] width 5 height 5
radio input "true"
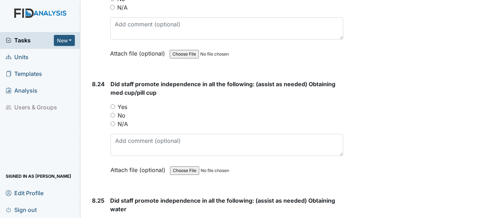
scroll to position [8377, 0]
click at [120, 106] on label "Yes" at bounding box center [123, 106] width 10 height 9
click at [115, 106] on input "Yes" at bounding box center [113, 106] width 5 height 5
radio input "true"
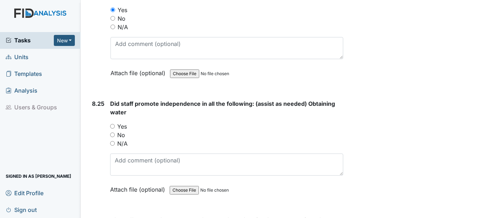
scroll to position [8519, 0]
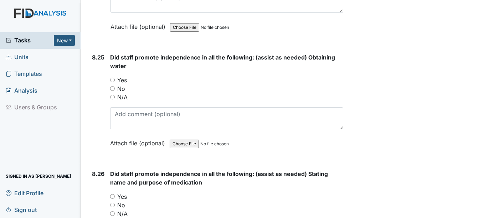
click at [122, 78] on label "Yes" at bounding box center [122, 80] width 10 height 9
click at [115, 78] on input "Yes" at bounding box center [112, 80] width 5 height 5
radio input "true"
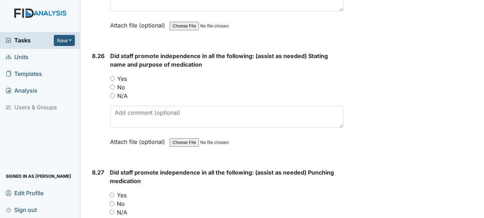
scroll to position [8662, 0]
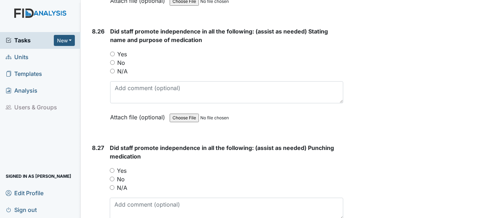
click at [122, 58] on label "Yes" at bounding box center [122, 54] width 10 height 9
click at [115, 56] on input "Yes" at bounding box center [112, 54] width 5 height 5
radio input "true"
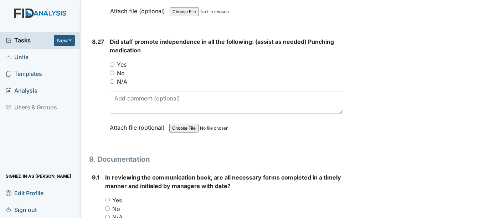
scroll to position [8769, 0]
click at [125, 60] on label "Yes" at bounding box center [122, 64] width 10 height 9
click at [114, 61] on input "Yes" at bounding box center [112, 63] width 5 height 5
radio input "true"
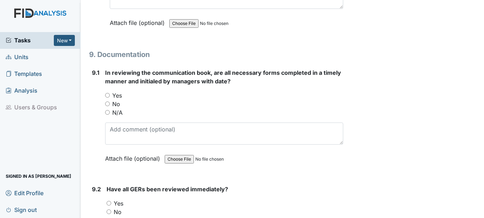
scroll to position [8876, 0]
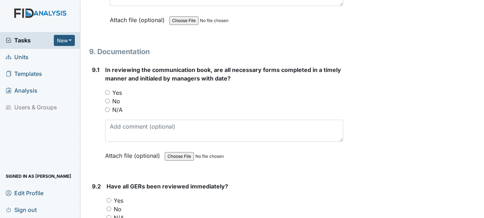
click at [118, 94] on label "Yes" at bounding box center [117, 92] width 10 height 9
click at [110, 94] on input "Yes" at bounding box center [107, 92] width 5 height 5
radio input "true"
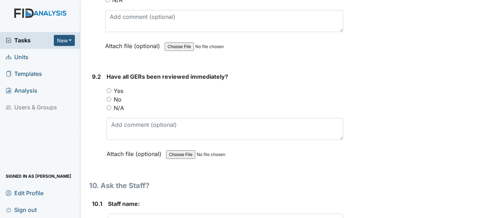
scroll to position [9018, 0]
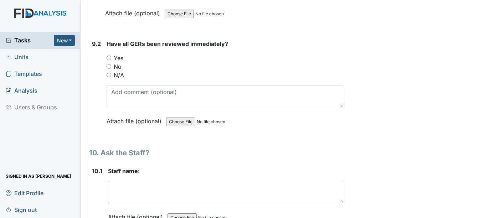
click at [121, 60] on label "Yes" at bounding box center [119, 58] width 10 height 9
click at [111, 60] on input "Yes" at bounding box center [109, 58] width 5 height 5
radio input "true"
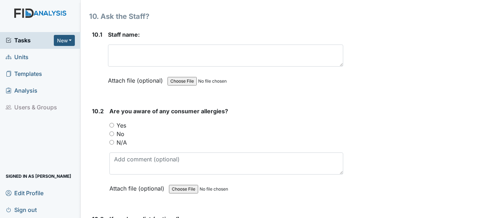
scroll to position [9161, 0]
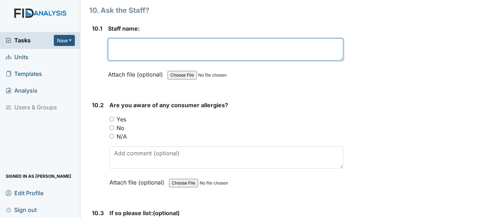
click at [176, 54] on textarea at bounding box center [225, 49] width 235 height 22
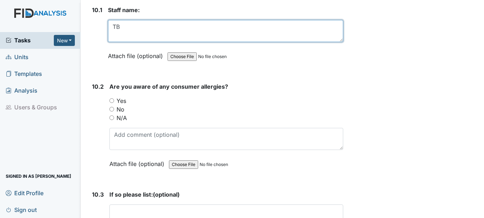
scroll to position [9197, 0]
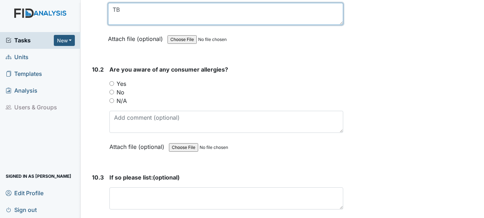
type textarea "TB"
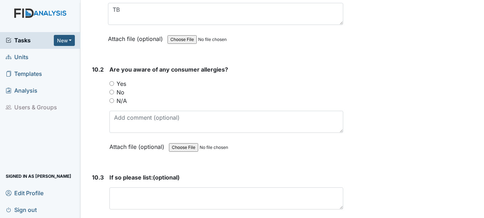
click at [119, 81] on label "Yes" at bounding box center [122, 83] width 10 height 9
click at [114, 81] on input "Yes" at bounding box center [111, 83] width 5 height 5
radio input "true"
click at [119, 94] on label "No" at bounding box center [121, 92] width 8 height 9
click at [114, 94] on input "No" at bounding box center [111, 92] width 5 height 5
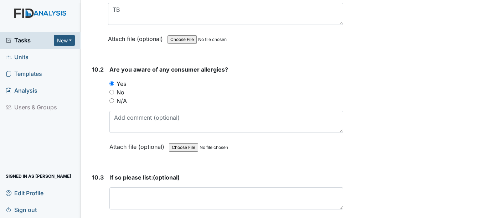
radio input "true"
click at [118, 101] on label "N/A" at bounding box center [122, 101] width 10 height 9
click at [114, 101] on input "N/A" at bounding box center [111, 100] width 5 height 5
radio input "true"
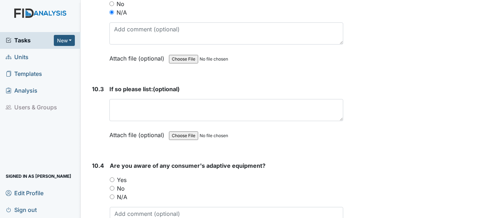
scroll to position [9304, 0]
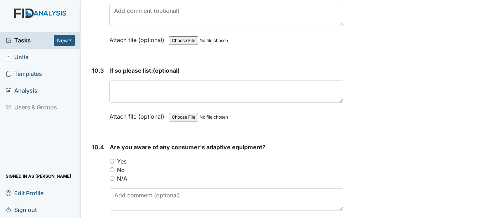
click at [131, 109] on label "Attach file (optional)" at bounding box center [138, 114] width 58 height 12
click at [150, 74] on span "If so please list:" at bounding box center [130, 70] width 43 height 7
click at [141, 103] on div "If so please list: (optional) This field is required. Attach file (optional) Yo…" at bounding box center [225, 96] width 233 height 60
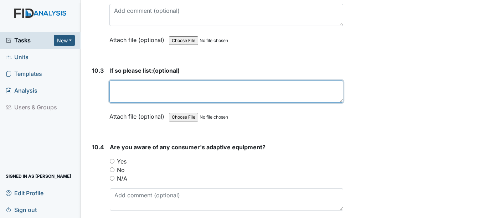
click at [180, 93] on textarea at bounding box center [225, 92] width 233 height 22
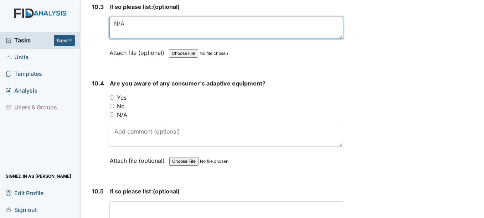
scroll to position [9375, 0]
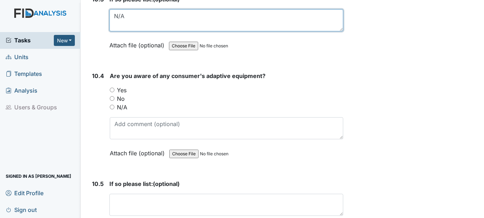
type textarea "N/A"
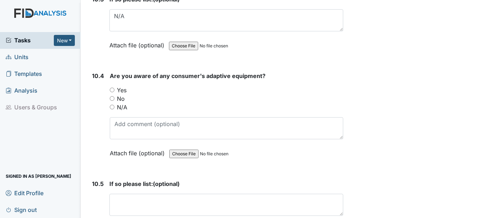
click at [120, 91] on label "Yes" at bounding box center [122, 90] width 10 height 9
click at [114, 91] on input "Yes" at bounding box center [112, 90] width 5 height 5
radio input "true"
click at [120, 90] on label "Yes" at bounding box center [122, 90] width 10 height 9
click at [114, 90] on input "Yes" at bounding box center [112, 90] width 5 height 5
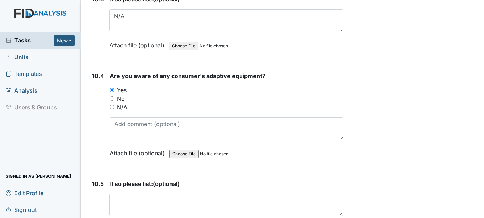
click at [118, 102] on label "No" at bounding box center [121, 98] width 8 height 9
click at [114, 101] on input "No" at bounding box center [112, 98] width 5 height 5
radio input "true"
click at [121, 108] on label "N/A" at bounding box center [122, 107] width 10 height 9
click at [114, 108] on input "N/A" at bounding box center [112, 107] width 5 height 5
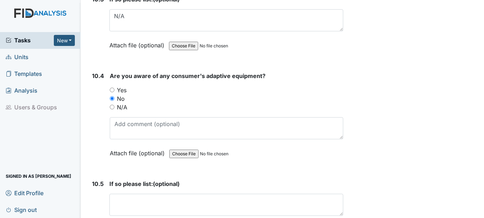
radio input "true"
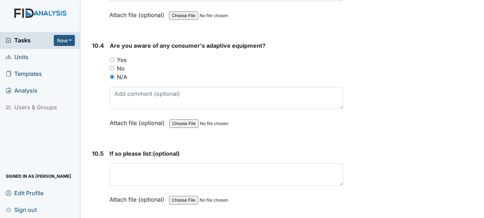
scroll to position [9482, 0]
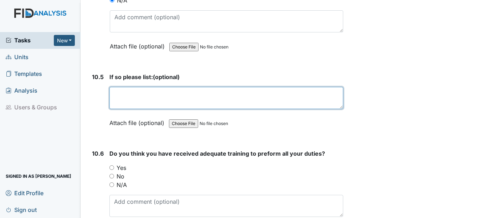
click at [145, 94] on textarea at bounding box center [225, 98] width 233 height 22
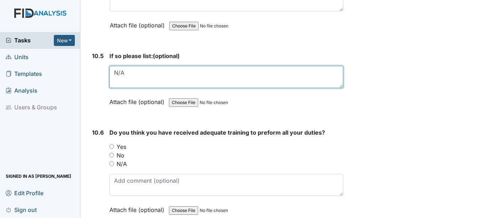
scroll to position [9553, 0]
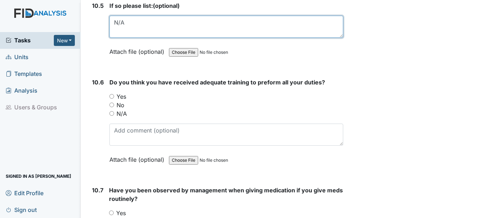
type textarea "N/A"
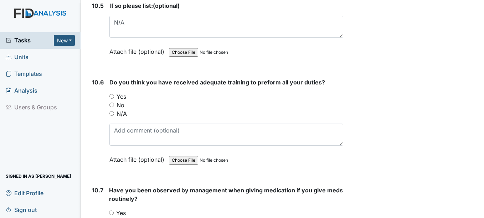
click at [120, 93] on label "Yes" at bounding box center [122, 96] width 10 height 9
click at [114, 94] on input "Yes" at bounding box center [111, 96] width 5 height 5
radio input "true"
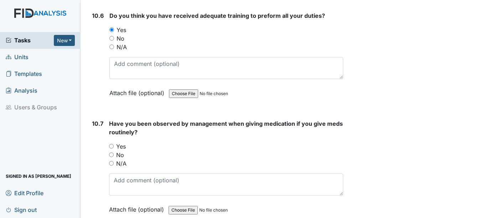
scroll to position [9624, 0]
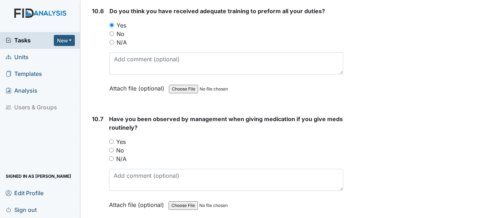
click at [117, 143] on label "Yes" at bounding box center [121, 142] width 10 height 9
click at [114, 143] on input "Yes" at bounding box center [111, 141] width 5 height 5
radio input "true"
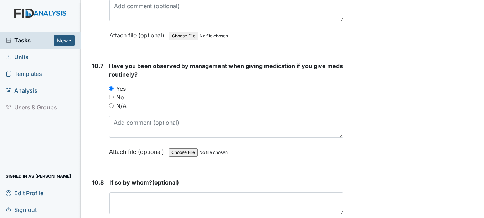
scroll to position [9660, 0]
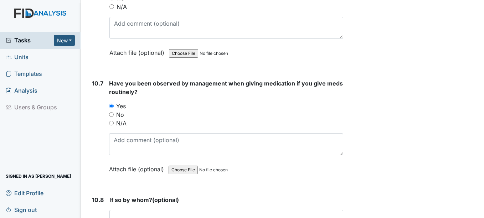
click at [123, 122] on label "N/A" at bounding box center [121, 123] width 10 height 9
click at [114, 122] on input "N/A" at bounding box center [111, 123] width 5 height 5
radio input "true"
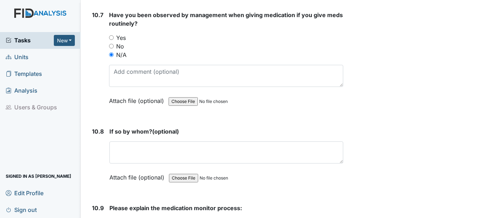
scroll to position [9731, 0]
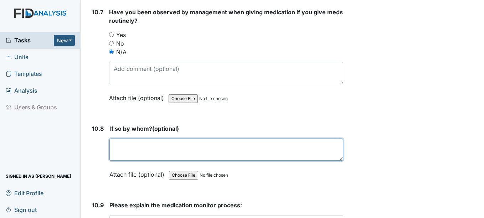
click at [131, 141] on textarea at bounding box center [225, 150] width 233 height 22
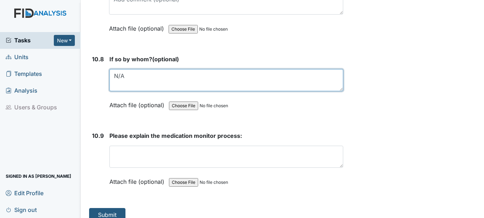
scroll to position [9803, 0]
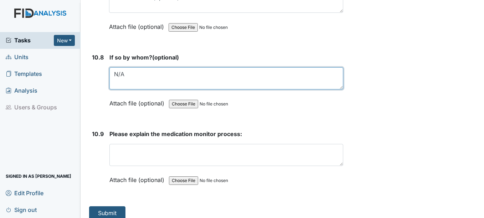
type textarea "N/A"
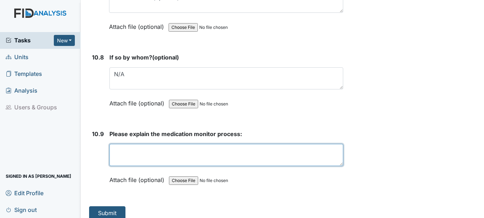
click at [158, 159] on textarea at bounding box center [225, 155] width 233 height 22
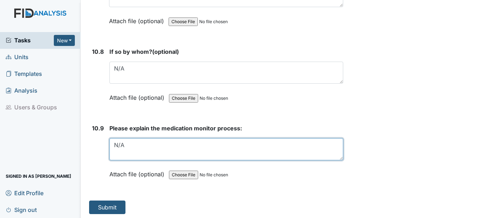
scroll to position [9810, 0]
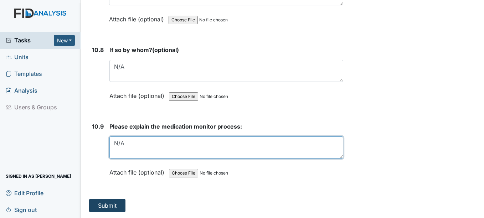
type textarea "N/A"
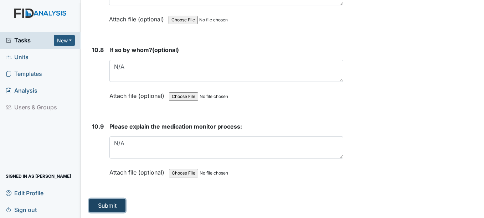
click at [109, 206] on button "Submit" at bounding box center [107, 206] width 36 height 14
